Goal: Understand process/instructions: Learn about a topic

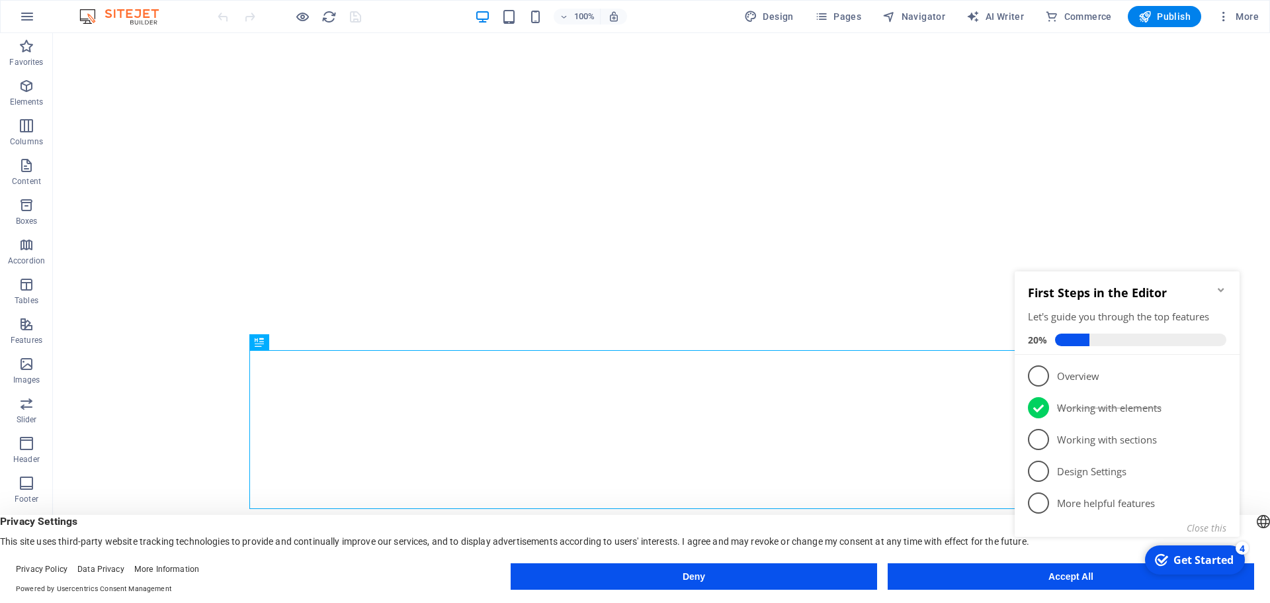
click div "checkmark Get Started 4 First Steps in the Editor Let's guide you through the t…"
click at [1224, 288] on icon "Minimize checklist" at bounding box center [1221, 290] width 11 height 11
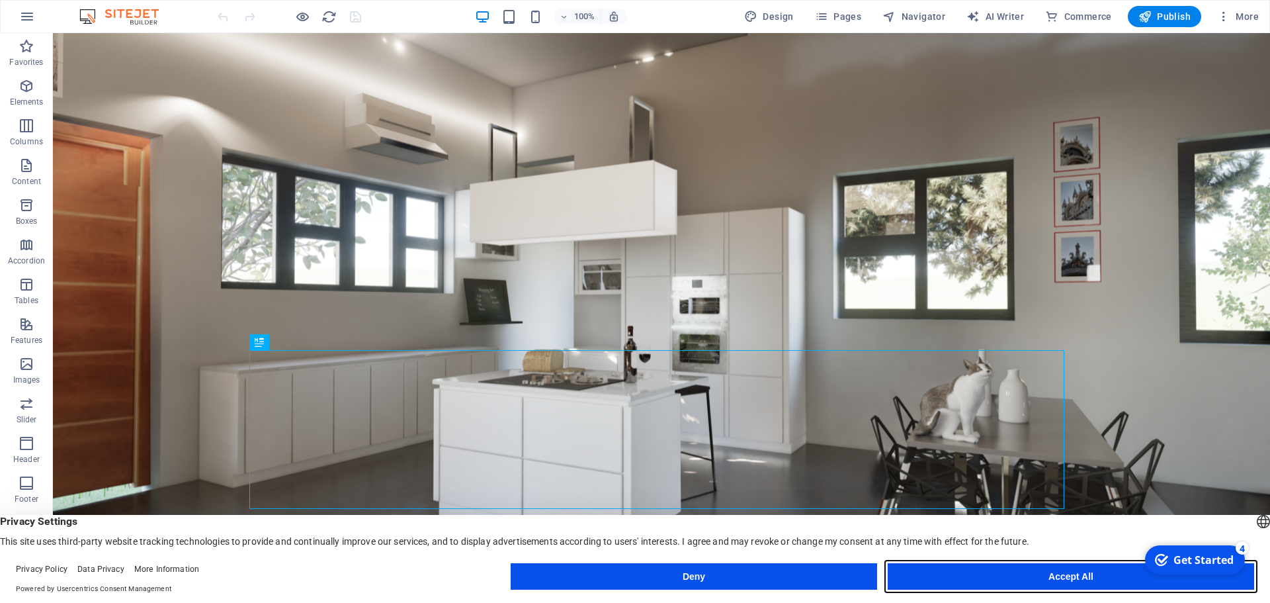
click at [1081, 571] on button "Accept All" at bounding box center [1071, 576] width 367 height 26
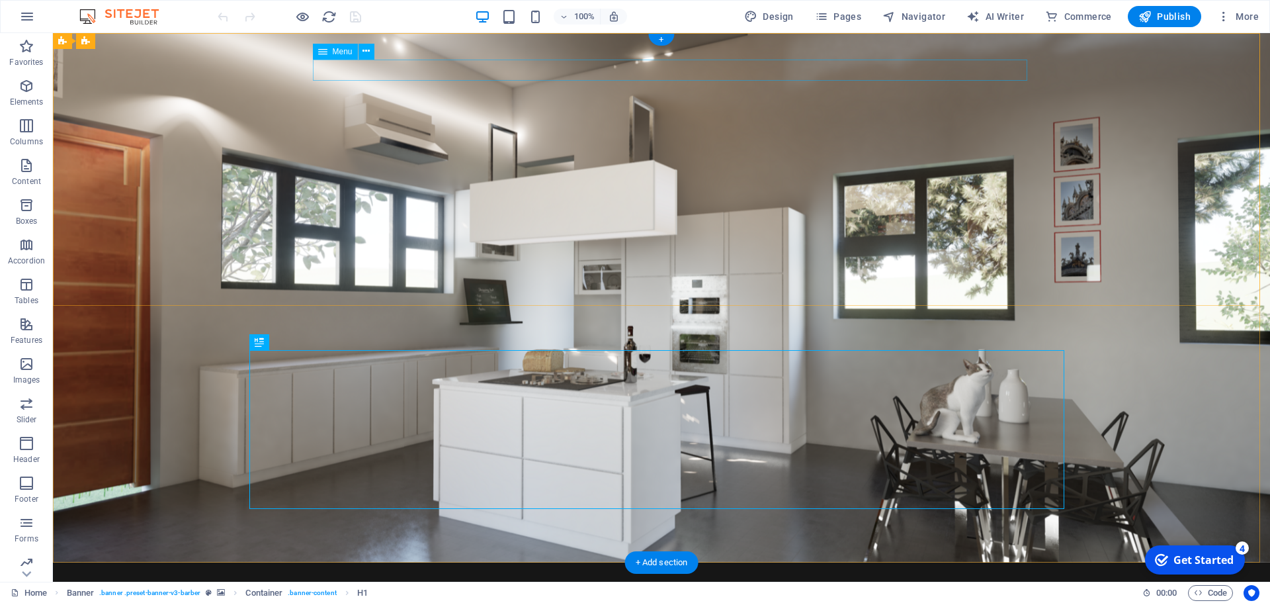
click at [372, 52] on button at bounding box center [367, 52] width 16 height 16
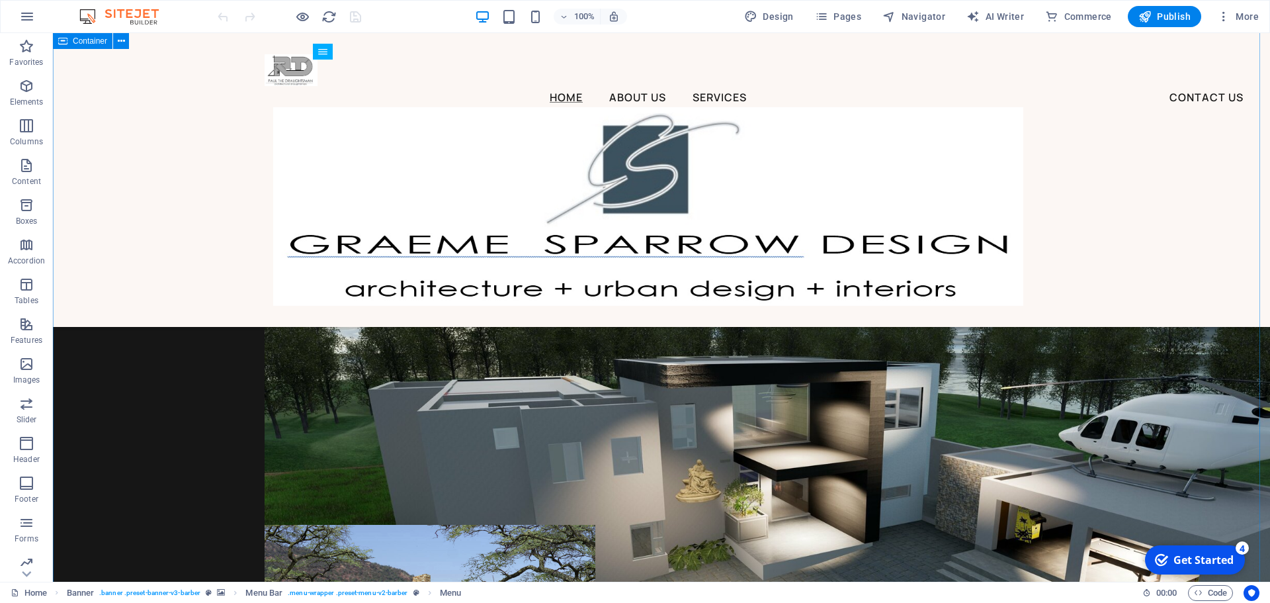
scroll to position [529, 0]
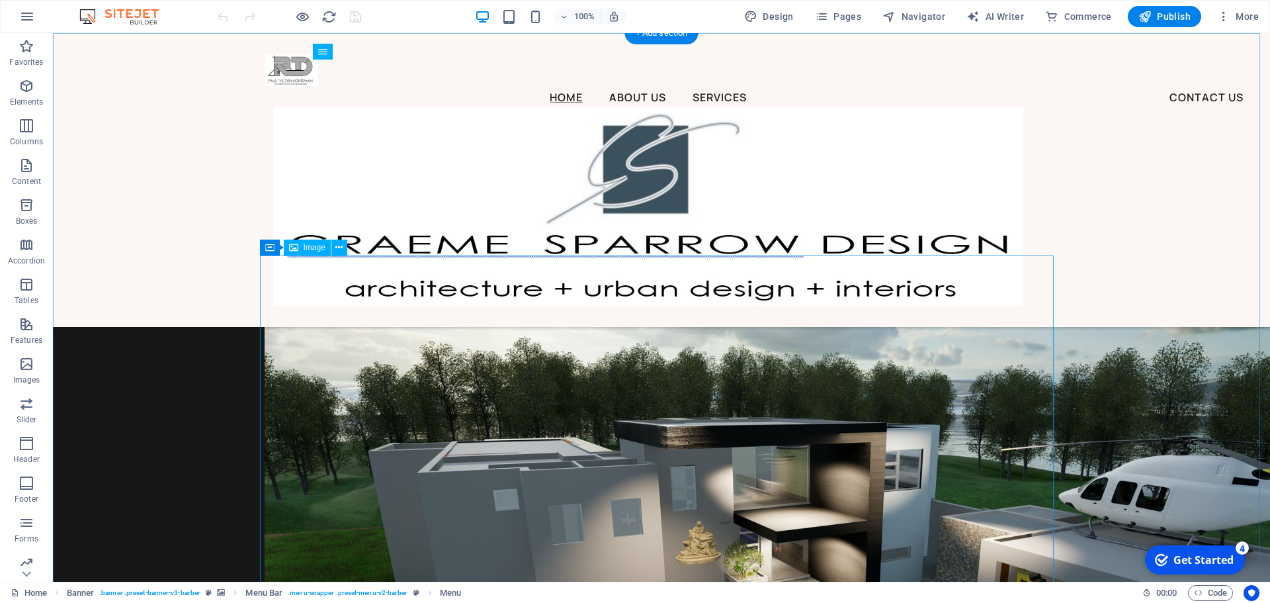
click at [711, 443] on figure at bounding box center [662, 553] width 794 height 596
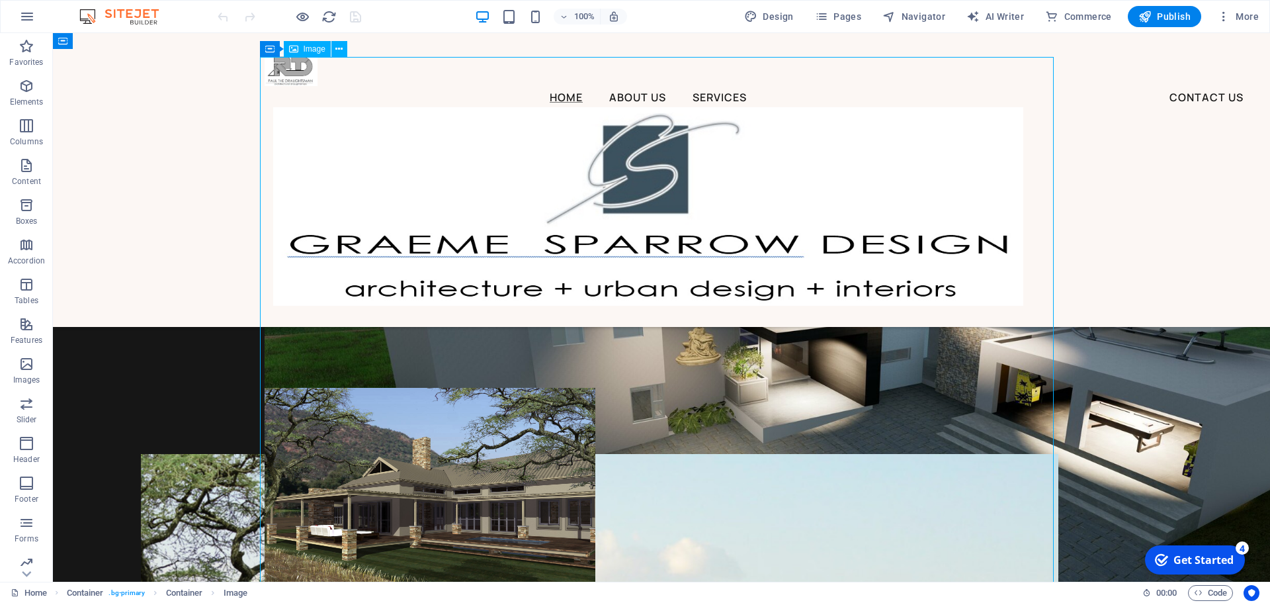
scroll to position [662, 0]
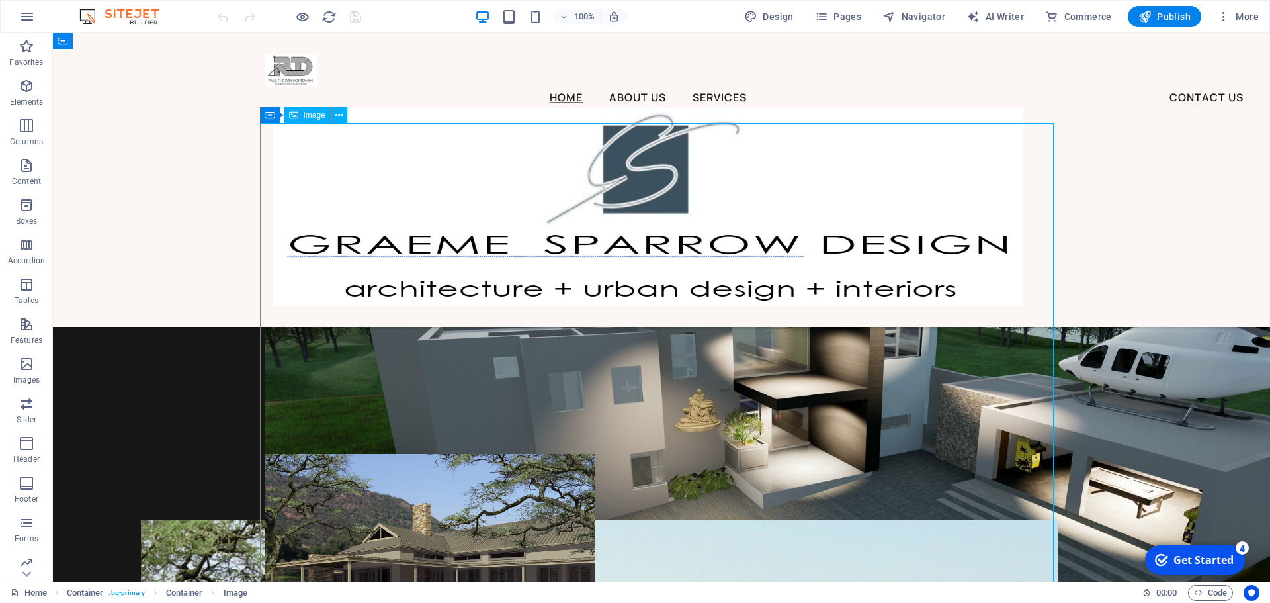
click at [711, 443] on figure at bounding box center [662, 421] width 794 height 596
click at [316, 80] on icon at bounding box center [315, 78] width 7 height 14
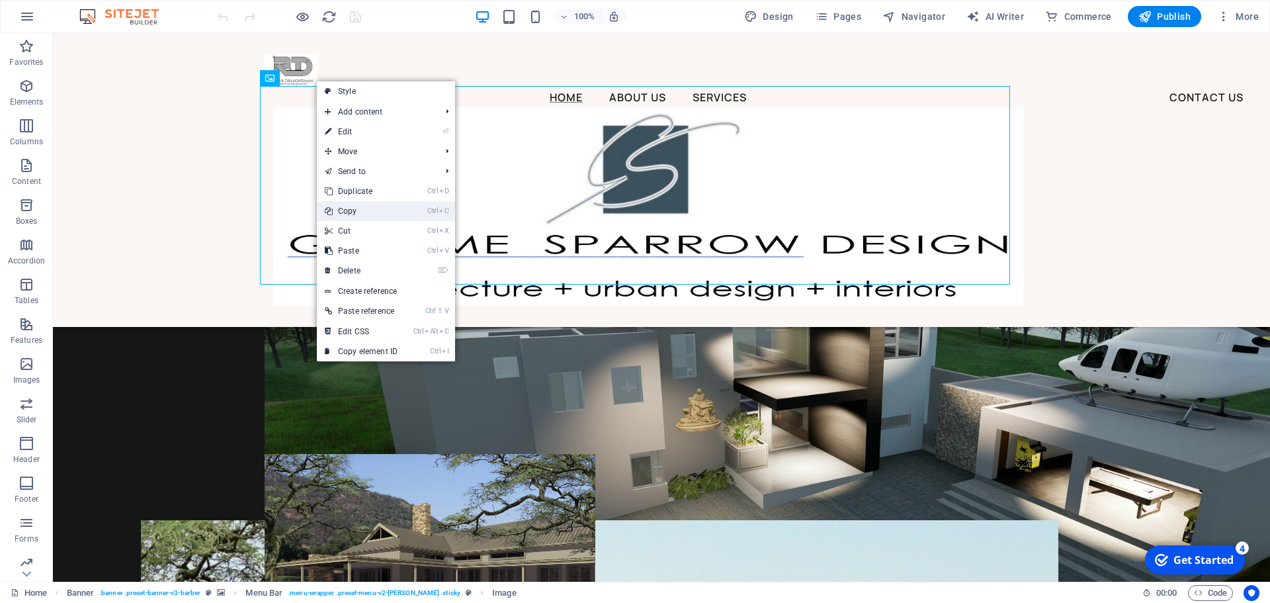
click at [355, 208] on link "Ctrl C Copy" at bounding box center [361, 211] width 89 height 20
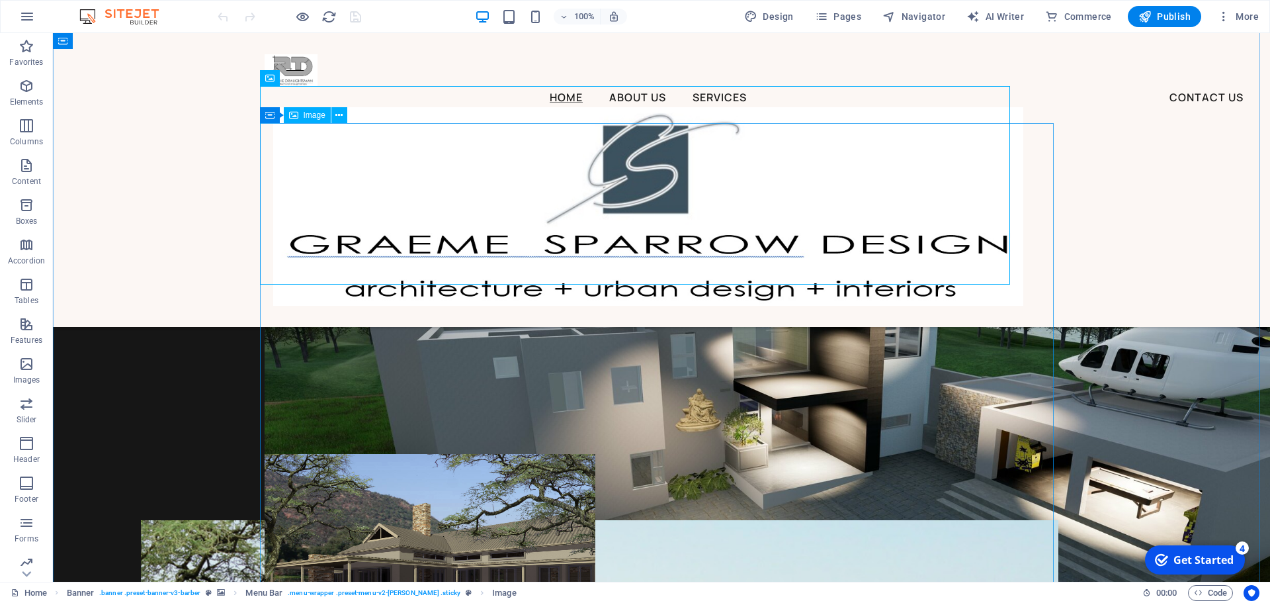
click at [384, 406] on figure at bounding box center [662, 421] width 794 height 596
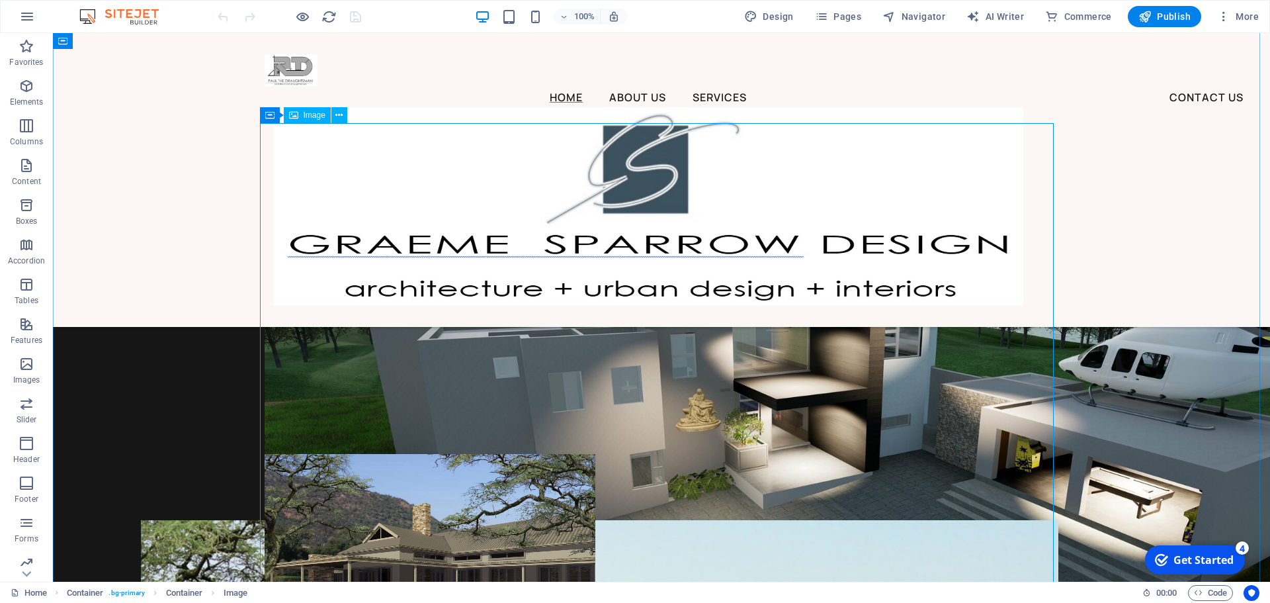
click at [347, 418] on figure at bounding box center [662, 421] width 794 height 596
click at [353, 377] on figure at bounding box center [662, 421] width 794 height 596
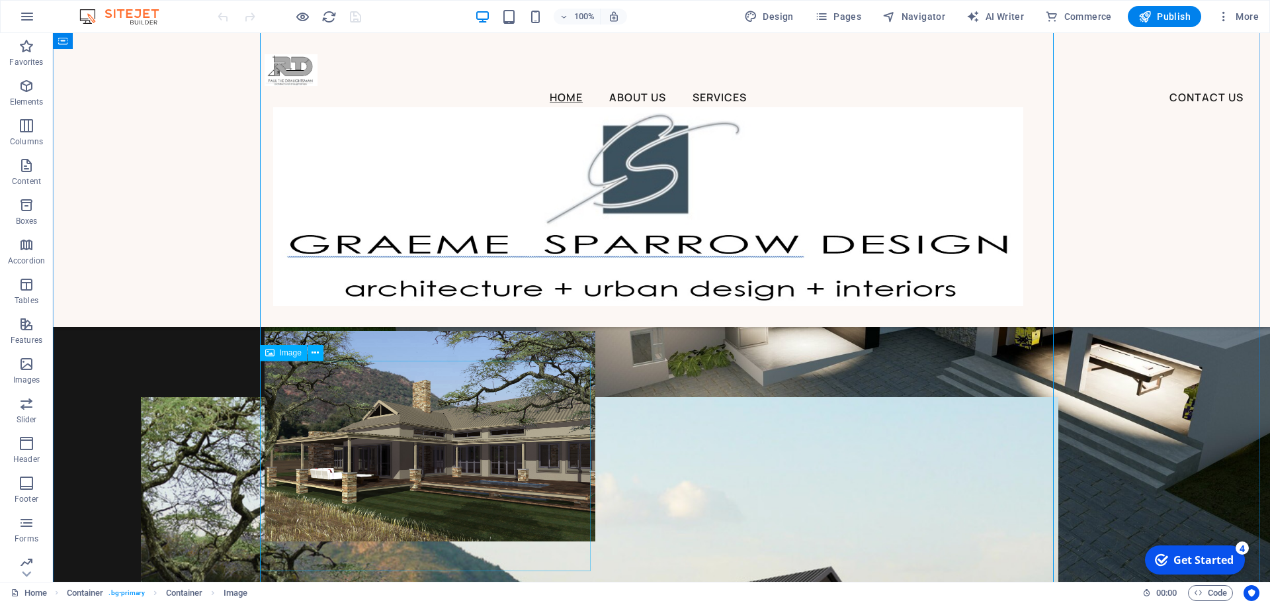
scroll to position [860, 0]
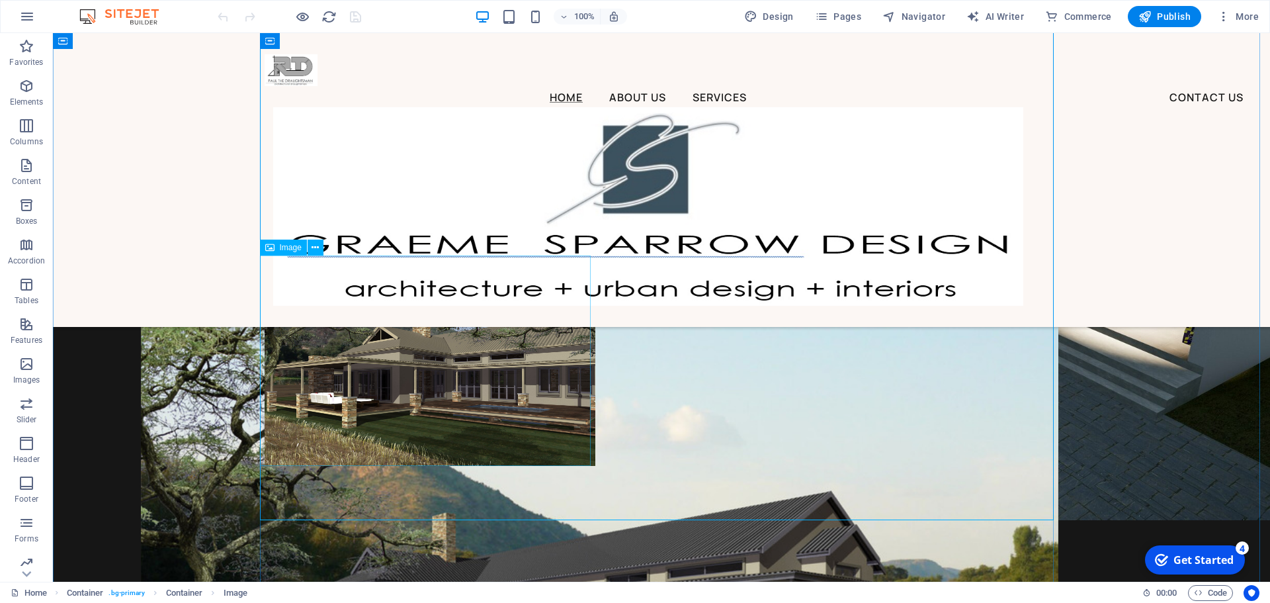
click at [311, 327] on figure at bounding box center [430, 360] width 331 height 210
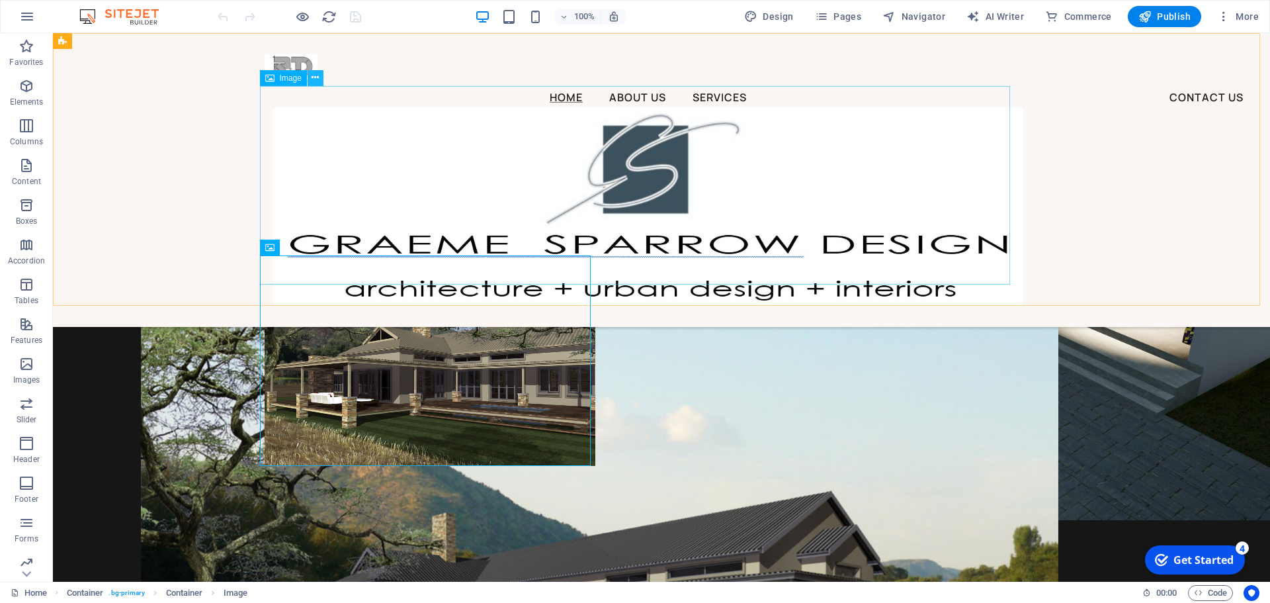
click at [314, 80] on icon at bounding box center [315, 78] width 7 height 14
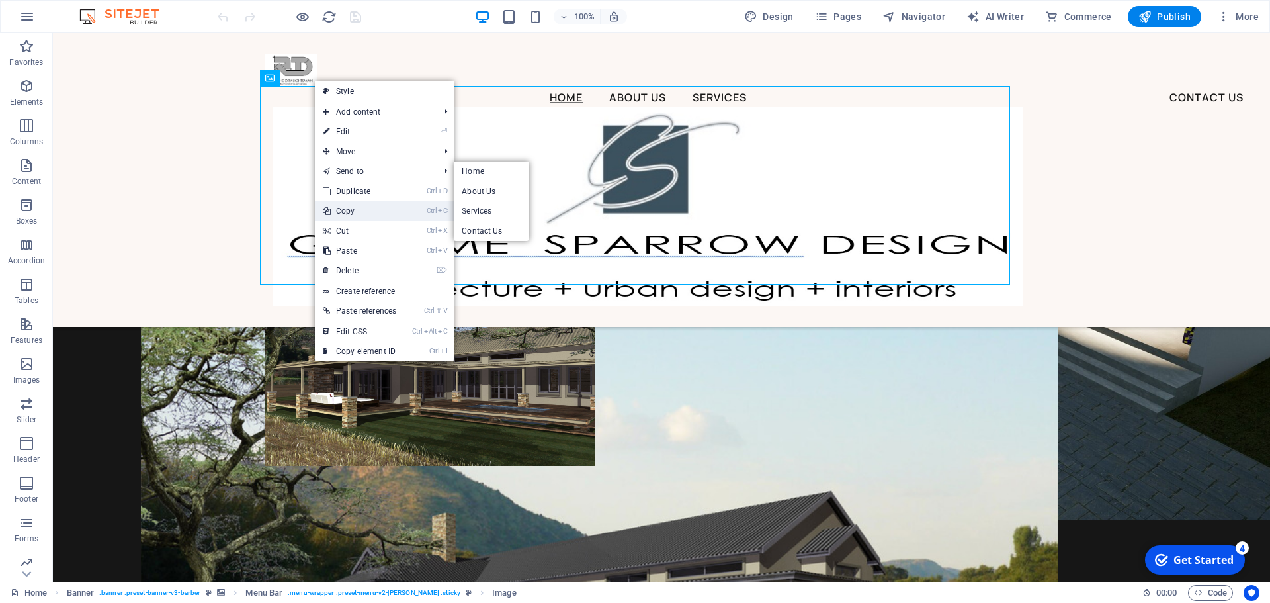
click at [363, 212] on link "Ctrl C Copy" at bounding box center [359, 211] width 89 height 20
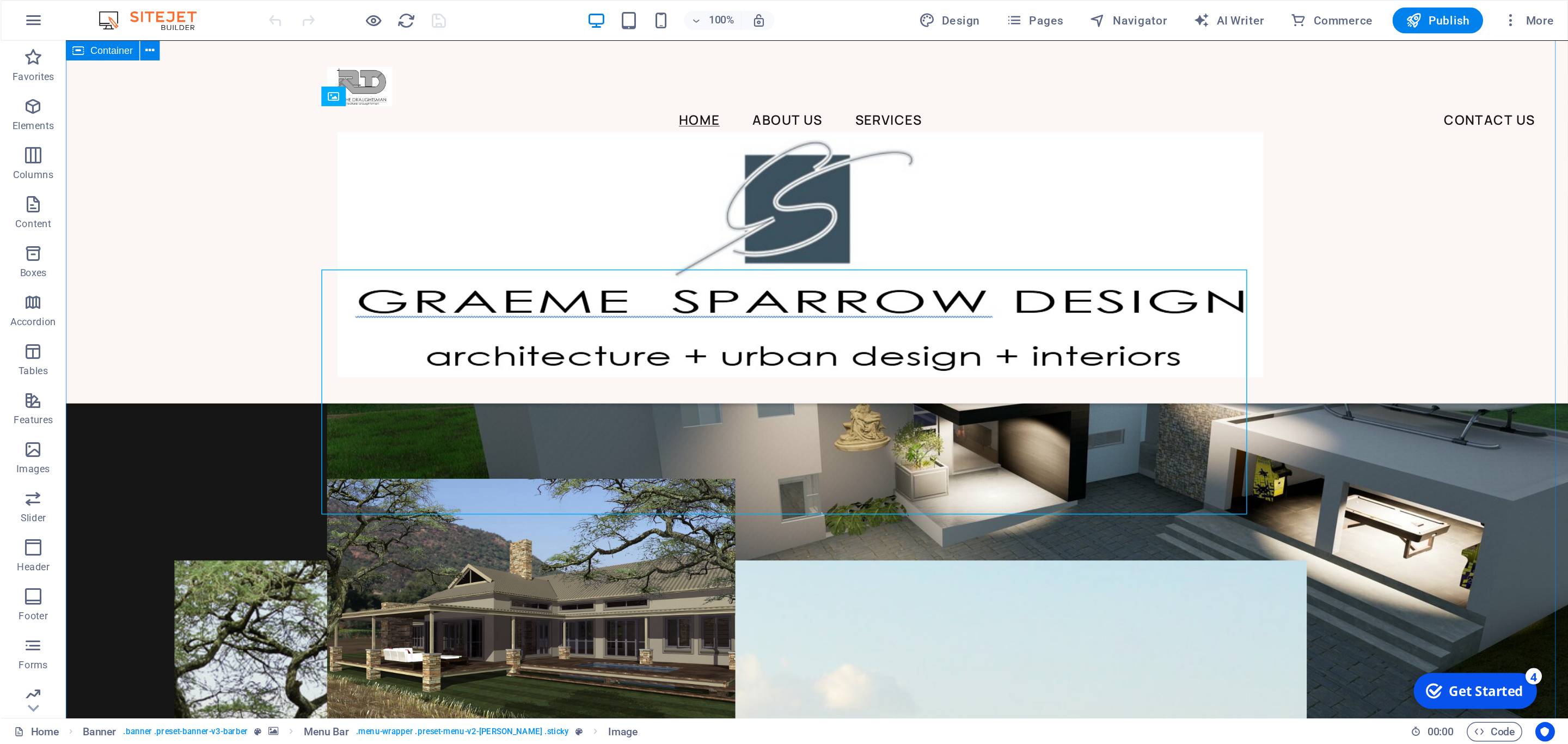
scroll to position [545, 0]
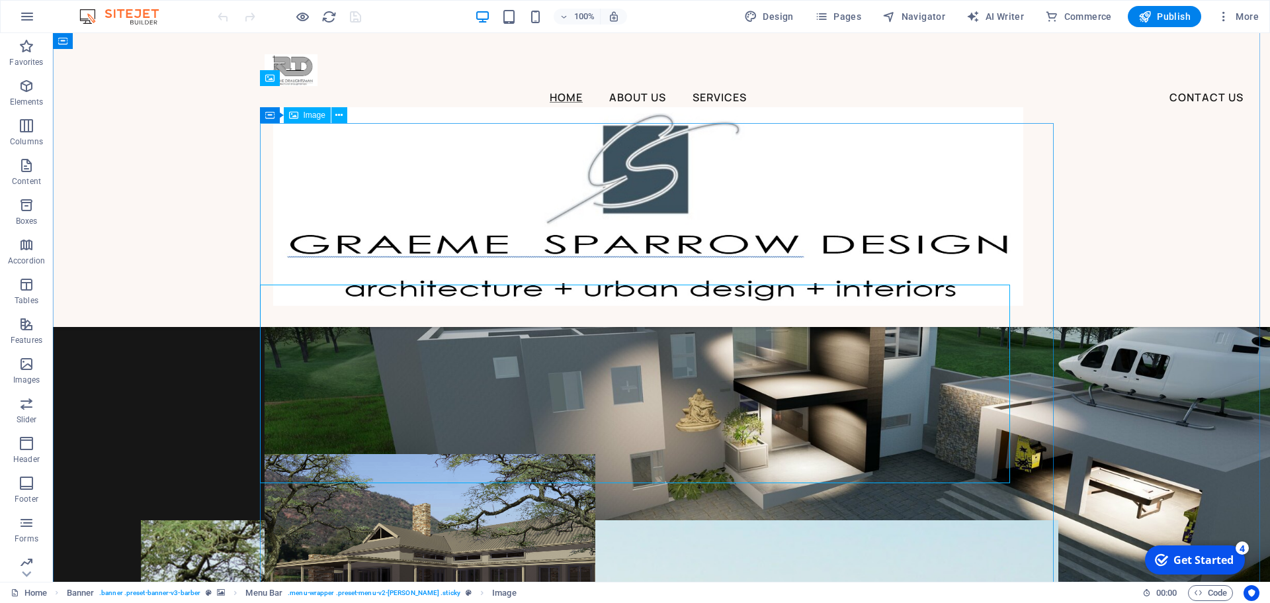
click at [1029, 374] on figure at bounding box center [662, 421] width 794 height 596
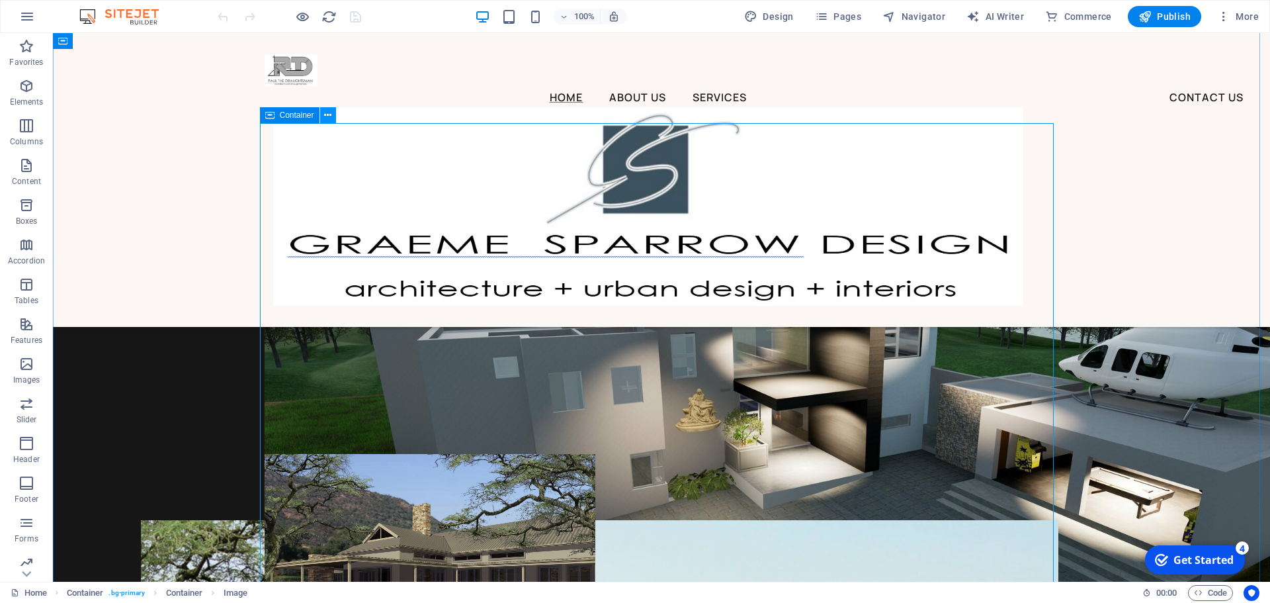
click at [332, 116] on icon at bounding box center [327, 116] width 7 height 14
